Goal: Task Accomplishment & Management: Complete application form

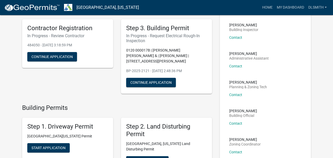
scroll to position [102, 0]
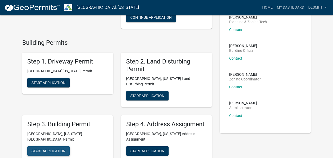
click at [51, 149] on span "Start Application" at bounding box center [49, 151] width 34 height 4
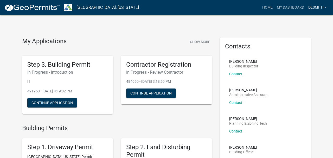
click at [326, 6] on link "Dlsmith" at bounding box center [318, 8] width 23 height 10
click at [307, 20] on link "Account" at bounding box center [309, 21] width 42 height 13
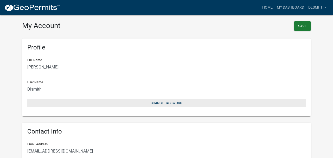
click at [165, 101] on button "Change Password" at bounding box center [166, 103] width 279 height 9
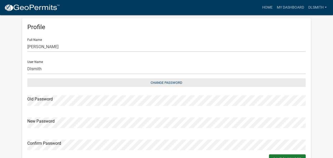
scroll to position [21, 0]
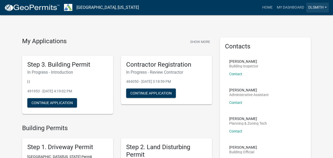
click at [327, 6] on link "Dlsmith" at bounding box center [318, 8] width 23 height 10
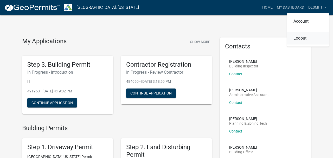
click at [308, 39] on link "Logout" at bounding box center [309, 38] width 42 height 13
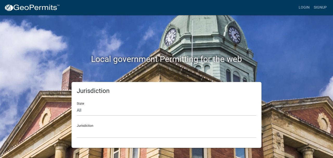
click at [39, 63] on h2 "Local government Permitting for the web" at bounding box center [166, 59] width 289 height 10
click at [305, 5] on link "Login" at bounding box center [304, 8] width 15 height 10
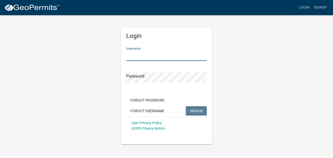
click at [140, 54] on input "Username" at bounding box center [166, 55] width 81 height 11
type input "dlsmith"
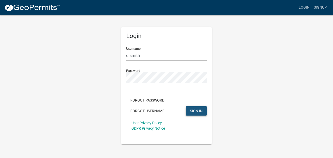
click at [195, 113] on button "SIGN IN" at bounding box center [196, 110] width 21 height 9
click at [186, 106] on button "SIGN IN" at bounding box center [196, 110] width 21 height 9
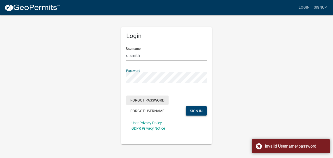
click at [143, 100] on button "Forgot Password" at bounding box center [147, 100] width 42 height 9
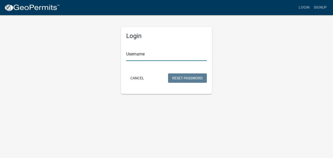
click at [142, 54] on input "Username" at bounding box center [166, 55] width 81 height 11
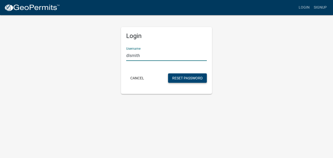
type input "dlsmith"
click at [181, 78] on button "Reset Password" at bounding box center [187, 77] width 39 height 9
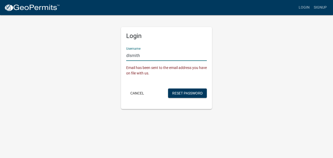
click at [146, 55] on input "dlsmith" at bounding box center [166, 55] width 81 height 11
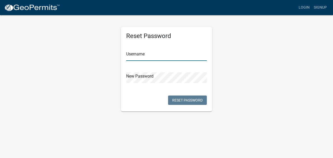
click at [141, 55] on input "text" at bounding box center [166, 55] width 81 height 11
type input "dlsmith"
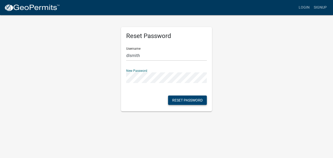
click at [184, 98] on button "Reset Password" at bounding box center [187, 100] width 39 height 9
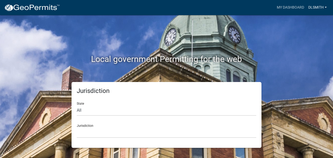
click at [323, 7] on link "Dlsmith" at bounding box center [318, 8] width 23 height 10
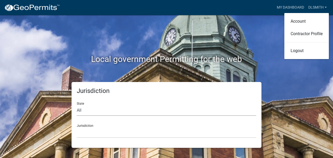
click at [89, 112] on select "All [US_STATE] [US_STATE] [US_STATE] [US_STATE] [US_STATE] [US_STATE] [US_STATE…" at bounding box center [167, 110] width 180 height 11
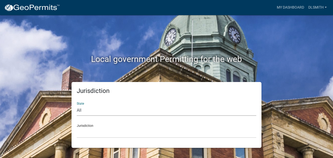
select select "[US_STATE]"
click at [77, 105] on select "All [US_STATE] [US_STATE] [US_STATE] [US_STATE] [US_STATE] [US_STATE] [US_STATE…" at bounding box center [167, 110] width 180 height 11
click at [91, 135] on select "Carroll County, Georgia Cook County, Georgia Crawford County, Georgia Gilmer Co…" at bounding box center [167, 132] width 180 height 11
click at [328, 8] on link "Dlsmith" at bounding box center [318, 8] width 23 height 10
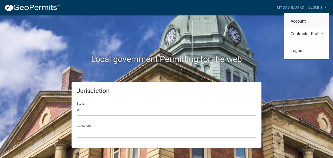
click at [297, 24] on link "Account" at bounding box center [307, 21] width 45 height 13
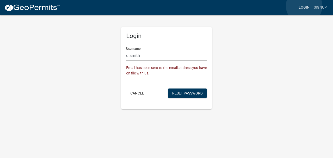
click at [305, 6] on link "Login" at bounding box center [304, 8] width 15 height 10
click at [301, 7] on link "Login" at bounding box center [304, 8] width 15 height 10
click at [303, 7] on link "Login" at bounding box center [304, 8] width 15 height 10
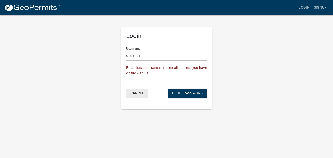
click at [134, 96] on button "Cancel" at bounding box center [137, 93] width 22 height 9
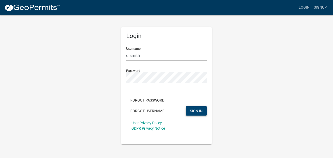
click at [194, 112] on span "SIGN IN" at bounding box center [196, 111] width 13 height 4
click at [186, 106] on button "SIGN IN" at bounding box center [196, 110] width 21 height 9
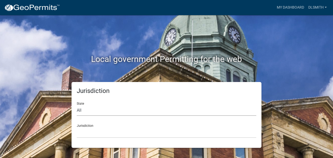
click at [93, 113] on select "All [US_STATE] [US_STATE] [US_STATE] [US_STATE] [US_STATE] [US_STATE] [US_STATE…" at bounding box center [167, 110] width 180 height 11
click at [319, 8] on link "Dlsmith" at bounding box center [318, 8] width 23 height 10
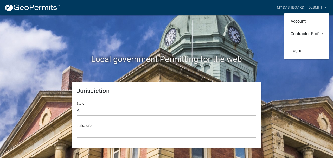
click at [82, 110] on select "All [US_STATE] [US_STATE] [US_STATE] [US_STATE] [US_STATE] [US_STATE] [US_STATE…" at bounding box center [167, 110] width 180 height 11
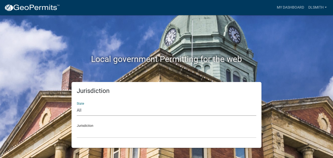
click at [63, 29] on div "Local government Permitting for the web" at bounding box center [166, 48] width 297 height 67
click at [319, 7] on link "Dlsmith" at bounding box center [318, 8] width 23 height 10
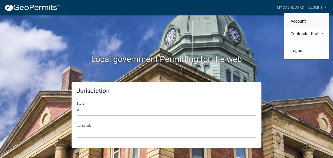
click at [297, 21] on link "Account" at bounding box center [307, 21] width 45 height 13
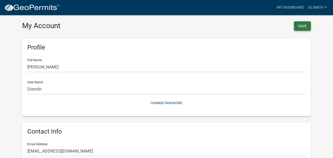
click at [302, 24] on button "Save" at bounding box center [302, 25] width 17 height 9
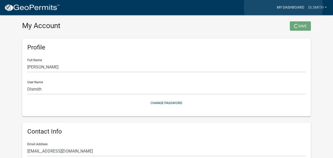
click at [284, 6] on link "My Dashboard" at bounding box center [291, 8] width 32 height 10
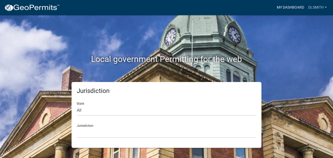
click at [290, 8] on link "My Dashboard" at bounding box center [291, 8] width 32 height 10
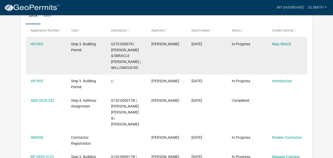
scroll to position [99, 0]
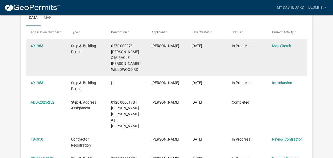
click at [96, 48] on div "Step 3. Building Permit" at bounding box center [86, 49] width 30 height 12
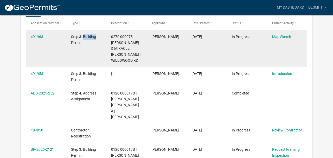
scroll to position [90, 0]
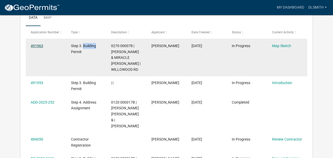
click at [36, 45] on link "491963" at bounding box center [37, 46] width 13 height 4
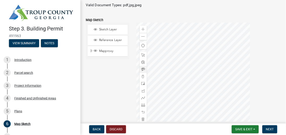
scroll to position [70, 0]
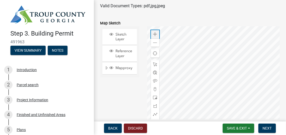
click at [155, 34] on span at bounding box center [155, 34] width 4 height 4
click at [177, 92] on div at bounding box center [213, 91] width 133 height 130
click at [156, 88] on span at bounding box center [155, 90] width 4 height 4
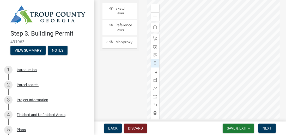
click at [232, 17] on div at bounding box center [213, 65] width 133 height 130
click at [223, 27] on div at bounding box center [213, 65] width 133 height 130
click at [189, 73] on div at bounding box center [213, 65] width 133 height 130
click at [214, 41] on div at bounding box center [213, 65] width 133 height 130
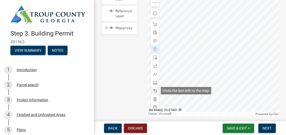
scroll to position [110, 0]
click at [154, 91] on span at bounding box center [155, 91] width 4 height 4
click at [155, 91] on span at bounding box center [155, 91] width 4 height 4
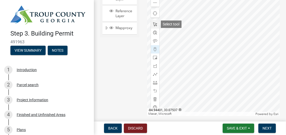
click at [154, 24] on span at bounding box center [155, 24] width 4 height 4
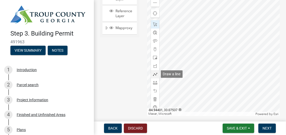
click at [155, 75] on span at bounding box center [155, 74] width 4 height 4
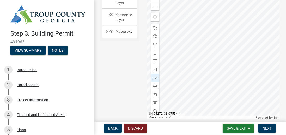
click at [211, 31] on div at bounding box center [213, 55] width 133 height 130
click at [205, 32] on div at bounding box center [213, 55] width 133 height 130
click at [216, 17] on div at bounding box center [213, 55] width 133 height 130
click at [185, 61] on div at bounding box center [213, 55] width 133 height 130
click at [182, 58] on div at bounding box center [213, 55] width 133 height 130
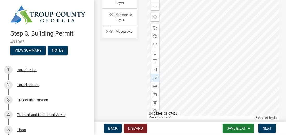
click at [170, 50] on div at bounding box center [213, 55] width 133 height 130
click at [170, 49] on div at bounding box center [213, 55] width 133 height 130
click at [170, 51] on div at bounding box center [213, 55] width 133 height 130
click at [167, 70] on div at bounding box center [213, 55] width 133 height 130
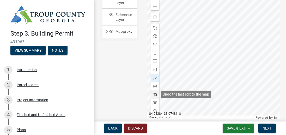
click at [154, 94] on span at bounding box center [155, 95] width 4 height 4
click at [154, 93] on span at bounding box center [155, 95] width 4 height 4
click at [154, 92] on div at bounding box center [155, 95] width 8 height 8
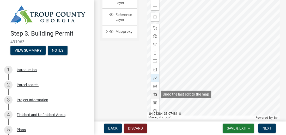
click at [154, 92] on div at bounding box center [155, 95] width 8 height 8
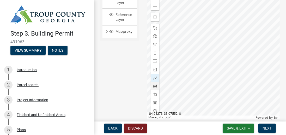
click at [213, 17] on div at bounding box center [213, 55] width 133 height 130
click at [181, 62] on div at bounding box center [213, 55] width 133 height 130
click at [163, 51] on div at bounding box center [213, 55] width 133 height 130
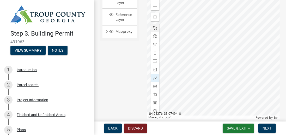
click at [163, 51] on div at bounding box center [213, 55] width 133 height 130
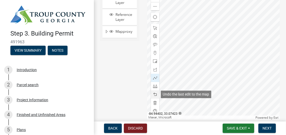
click at [154, 94] on span at bounding box center [155, 95] width 4 height 4
click at [154, 93] on span at bounding box center [155, 95] width 4 height 4
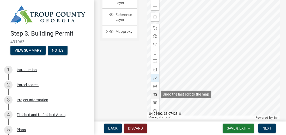
click at [154, 93] on span at bounding box center [155, 95] width 4 height 4
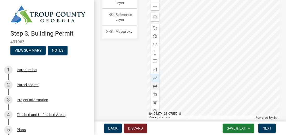
click at [213, 19] on div at bounding box center [213, 55] width 133 height 130
click at [184, 61] on div at bounding box center [213, 55] width 133 height 130
click at [183, 61] on div at bounding box center [213, 55] width 133 height 130
click at [156, 28] on span at bounding box center [155, 28] width 4 height 4
click at [155, 78] on span at bounding box center [155, 78] width 4 height 4
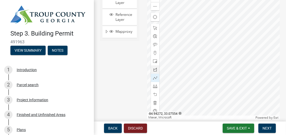
click at [214, 16] on div at bounding box center [213, 55] width 133 height 130
click at [184, 60] on div at bounding box center [213, 55] width 133 height 130
click at [215, 63] on div at bounding box center [213, 55] width 133 height 130
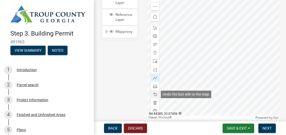
click at [154, 94] on span at bounding box center [155, 95] width 4 height 4
click at [155, 94] on span at bounding box center [155, 95] width 4 height 4
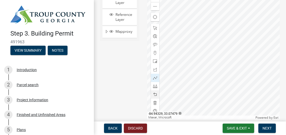
click at [186, 60] on div at bounding box center [213, 55] width 133 height 130
click at [181, 64] on div at bounding box center [213, 55] width 133 height 130
click at [167, 55] on div at bounding box center [213, 55] width 133 height 130
click at [154, 62] on span at bounding box center [155, 61] width 4 height 4
click at [165, 47] on div at bounding box center [213, 55] width 133 height 130
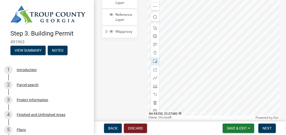
click at [176, 59] on div at bounding box center [213, 55] width 133 height 130
click at [176, 47] on div at bounding box center [213, 55] width 133 height 130
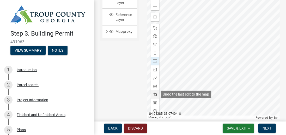
click at [155, 94] on span at bounding box center [155, 95] width 4 height 4
click at [155, 95] on span at bounding box center [155, 95] width 4 height 4
click at [154, 94] on span at bounding box center [155, 95] width 4 height 4
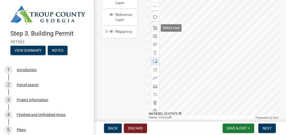
click at [154, 28] on span at bounding box center [155, 28] width 4 height 4
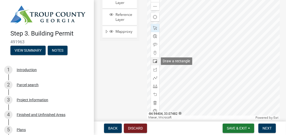
click at [154, 61] on span at bounding box center [155, 61] width 4 height 4
click at [162, 45] on div at bounding box center [213, 55] width 133 height 130
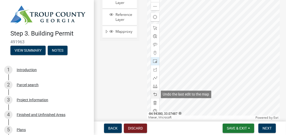
click at [154, 94] on span at bounding box center [155, 95] width 4 height 4
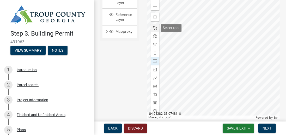
click at [155, 27] on span at bounding box center [155, 28] width 4 height 4
click at [264, 129] on span "Next" at bounding box center [266, 129] width 9 height 4
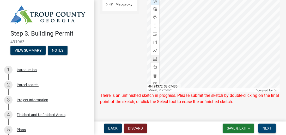
scroll to position [134, 0]
click at [162, 19] on div at bounding box center [213, 28] width 133 height 130
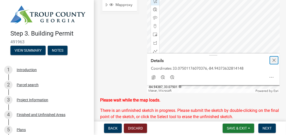
click at [274, 57] on div "Close" at bounding box center [274, 60] width 8 height 7
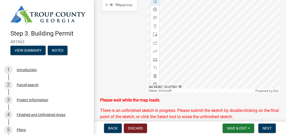
scroll to position [107, 0]
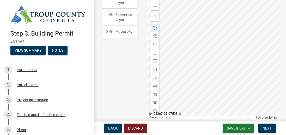
click at [216, 51] on div at bounding box center [213, 55] width 133 height 130
click at [212, 57] on div at bounding box center [213, 55] width 133 height 130
click at [209, 48] on div at bounding box center [213, 55] width 133 height 130
click at [264, 127] on span "Next" at bounding box center [266, 129] width 9 height 4
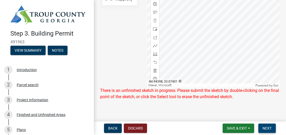
scroll to position [139, 0]
click at [209, 22] on div at bounding box center [213, 23] width 133 height 130
click at [205, 25] on div at bounding box center [213, 23] width 133 height 130
click at [206, 25] on div at bounding box center [213, 23] width 133 height 130
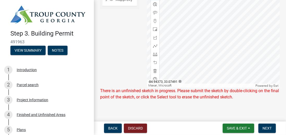
click at [211, 28] on div at bounding box center [213, 23] width 133 height 130
click at [208, 26] on div at bounding box center [213, 23] width 133 height 130
click at [210, 23] on div at bounding box center [213, 23] width 133 height 130
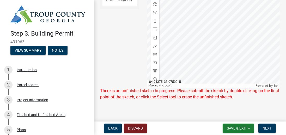
click at [210, 23] on div at bounding box center [213, 23] width 133 height 130
click at [210, 29] on div at bounding box center [213, 23] width 133 height 130
click at [216, 32] on div at bounding box center [213, 23] width 133 height 130
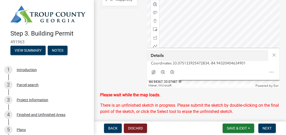
click at [190, 38] on div at bounding box center [213, 23] width 133 height 130
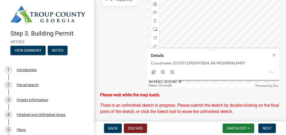
click at [190, 38] on div at bounding box center [213, 23] width 133 height 130
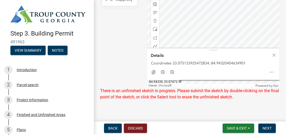
click at [204, 46] on div at bounding box center [213, 23] width 133 height 130
click at [208, 44] on div at bounding box center [213, 23] width 133 height 130
click at [188, 38] on div at bounding box center [213, 23] width 133 height 130
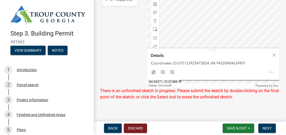
click at [188, 38] on div at bounding box center [213, 23] width 133 height 130
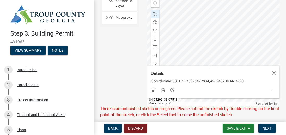
click at [224, 38] on div at bounding box center [213, 41] width 133 height 130
click at [223, 38] on div at bounding box center [213, 41] width 133 height 130
click at [235, 18] on div at bounding box center [213, 41] width 133 height 130
click at [267, 131] on button "Next" at bounding box center [266, 128] width 17 height 9
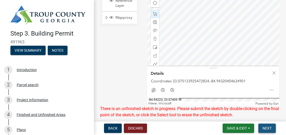
click at [266, 130] on span "Next" at bounding box center [266, 129] width 9 height 4
click at [275, 74] on span "Close" at bounding box center [274, 73] width 4 height 4
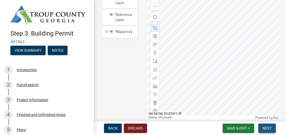
click at [264, 132] on button "Next" at bounding box center [266, 128] width 17 height 9
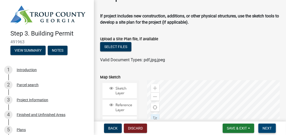
scroll to position [97, 0]
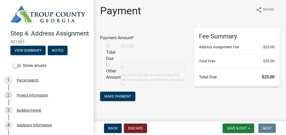
scroll to position [9, 0]
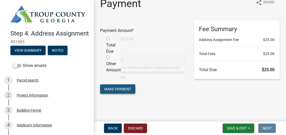
click at [123, 90] on span "Make Payment" at bounding box center [117, 89] width 27 height 4
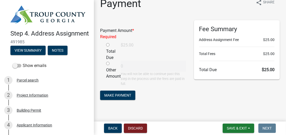
click at [106, 44] on div "Total Due" at bounding box center [109, 51] width 15 height 19
click at [106, 44] on input "radio" at bounding box center [107, 44] width 3 height 3
radio input "true"
type input "25"
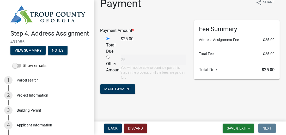
click at [107, 38] on input "radio" at bounding box center [107, 38] width 3 height 3
click at [108, 38] on input "radio" at bounding box center [107, 38] width 3 height 3
click at [106, 54] on div "Total Due" at bounding box center [109, 45] width 15 height 19
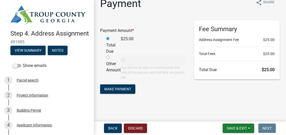
click at [108, 59] on div "Other Amount" at bounding box center [109, 68] width 15 height 26
drag, startPoint x: 108, startPoint y: 58, endPoint x: 109, endPoint y: 53, distance: 4.5
click at [108, 58] on input "radio" at bounding box center [107, 57] width 3 height 3
radio input "true"
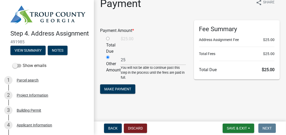
click at [108, 38] on input "radio" at bounding box center [107, 38] width 3 height 3
radio input "true"
radio input "false"
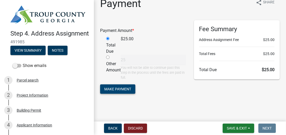
click at [117, 93] on button "Make Payment" at bounding box center [117, 89] width 35 height 9
